Goal: Find contact information: Find contact information

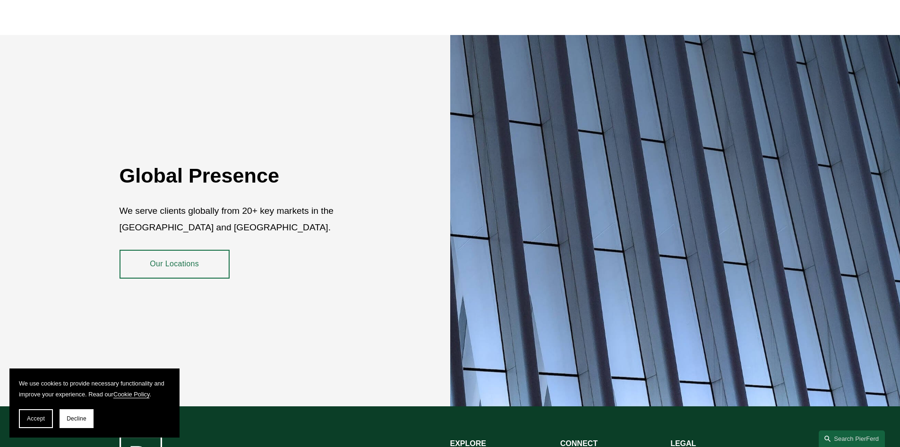
scroll to position [1702, 0]
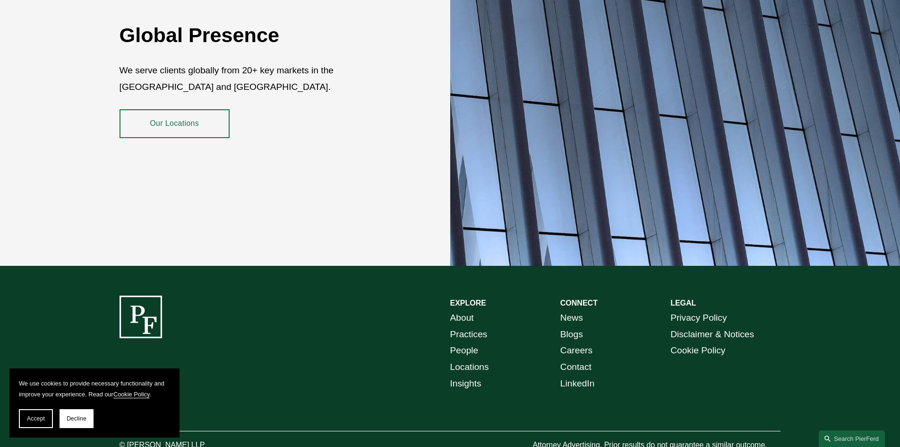
click at [191, 116] on link "Our Locations" at bounding box center [175, 123] width 110 height 28
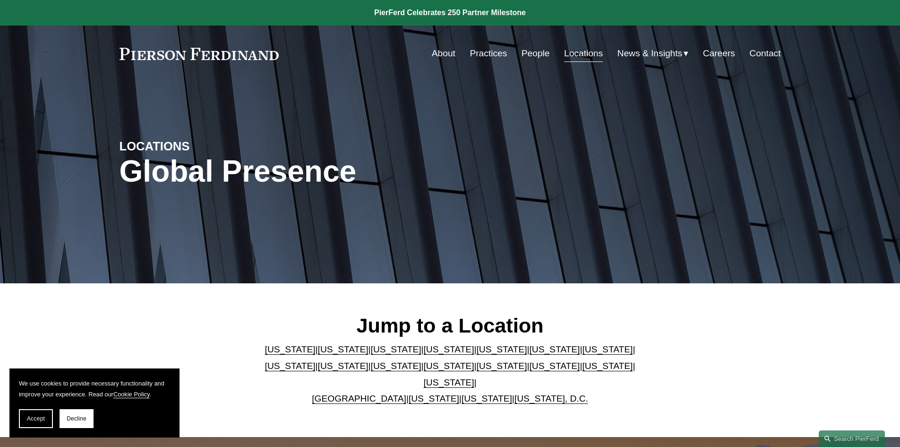
click at [582, 370] on link "[US_STATE]" at bounding box center [607, 366] width 51 height 10
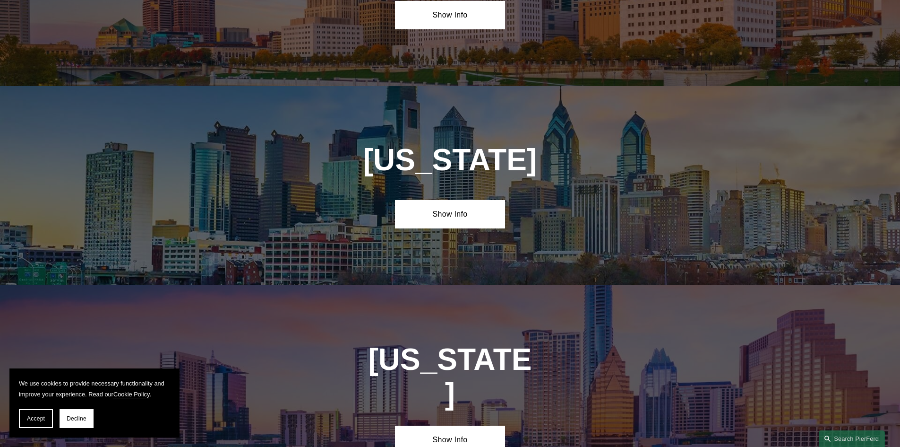
scroll to position [3020, 0]
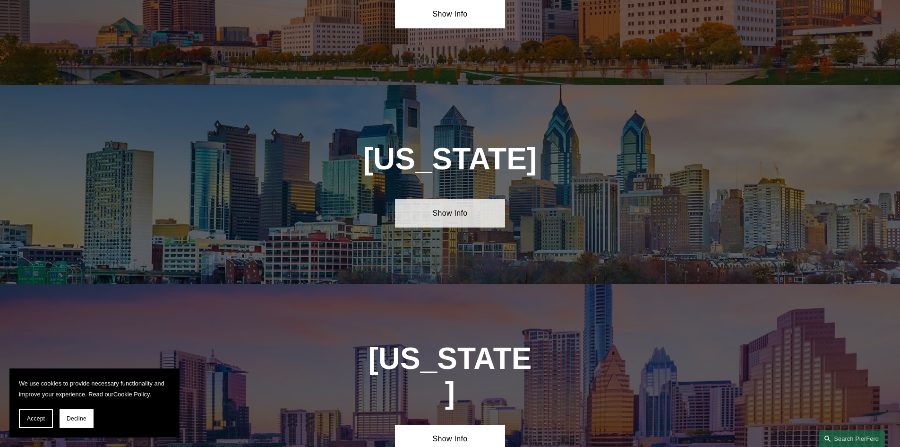
click at [453, 199] on link "Show Info" at bounding box center [450, 213] width 110 height 28
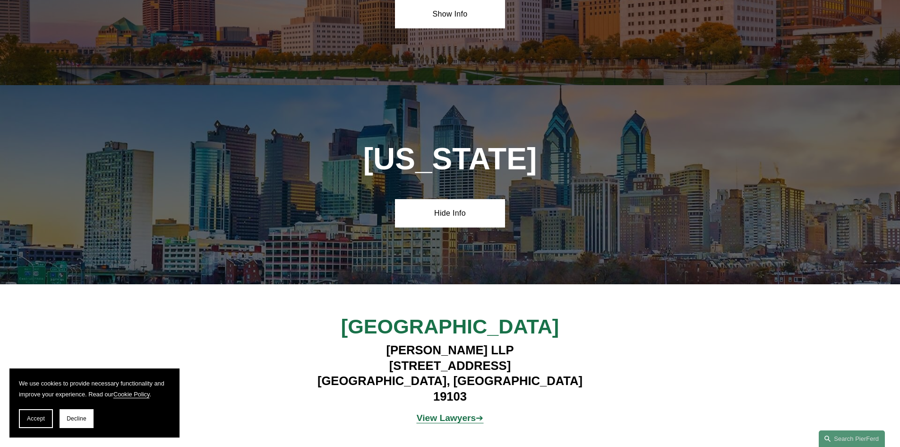
click at [441, 413] on strong "View Lawyers" at bounding box center [447, 418] width 60 height 10
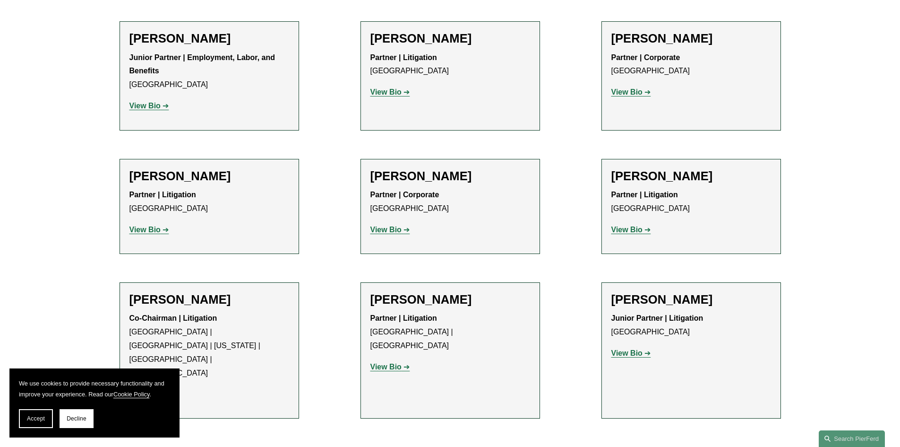
scroll to position [614, 0]
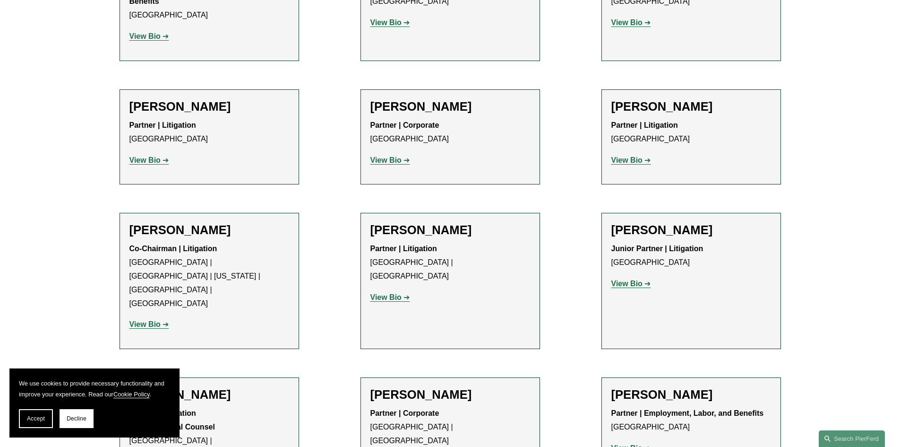
click at [395, 293] on strong "View Bio" at bounding box center [386, 297] width 31 height 8
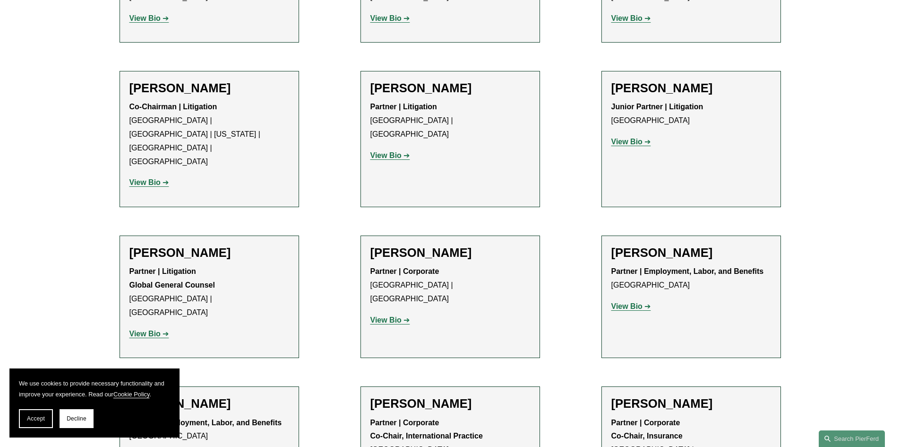
scroll to position [520, 0]
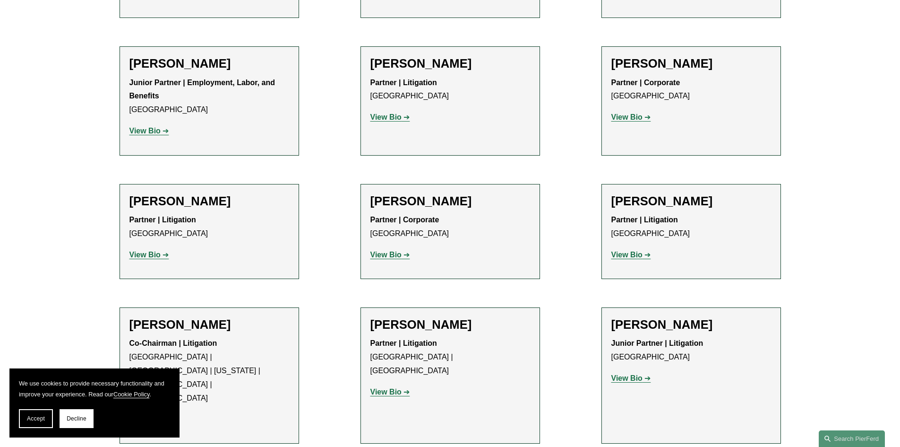
click at [386, 388] on strong "View Bio" at bounding box center [386, 392] width 31 height 8
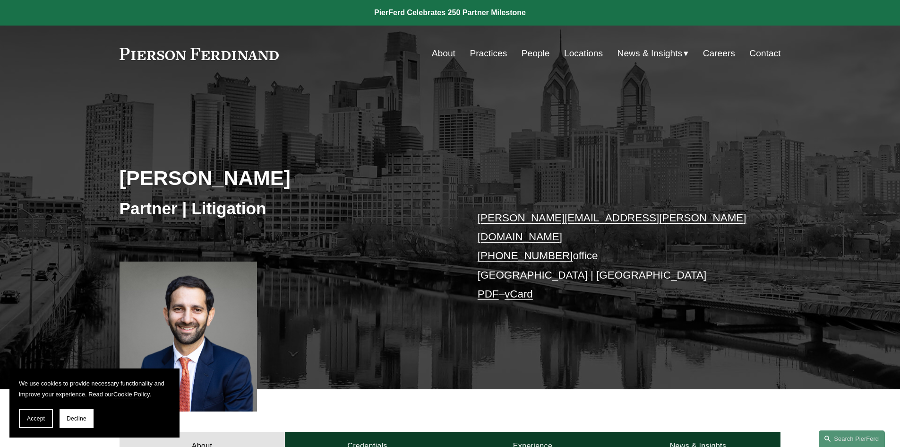
click at [50, 63] on div "Skip to Content About Practices People Locations" at bounding box center [450, 54] width 900 height 56
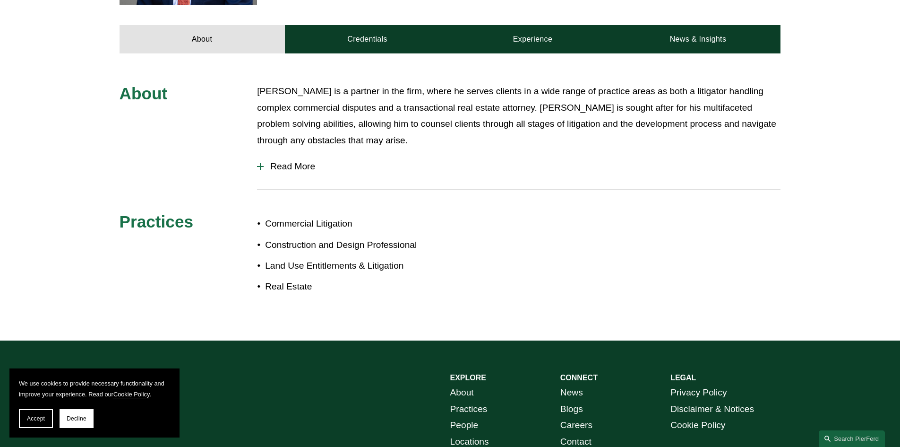
scroll to position [460, 0]
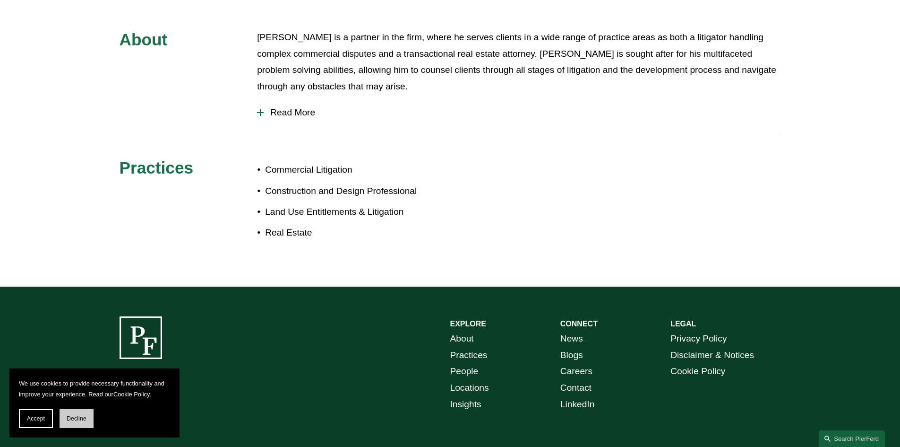
click at [67, 416] on span "Decline" at bounding box center [77, 418] width 20 height 7
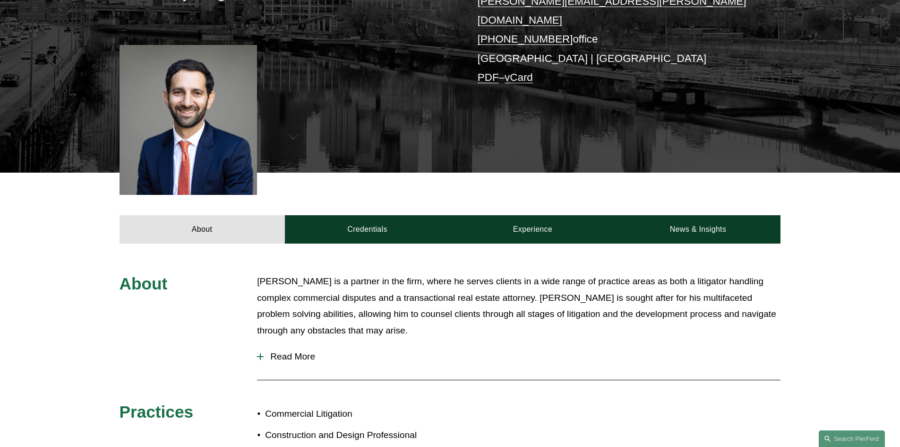
scroll to position [0, 0]
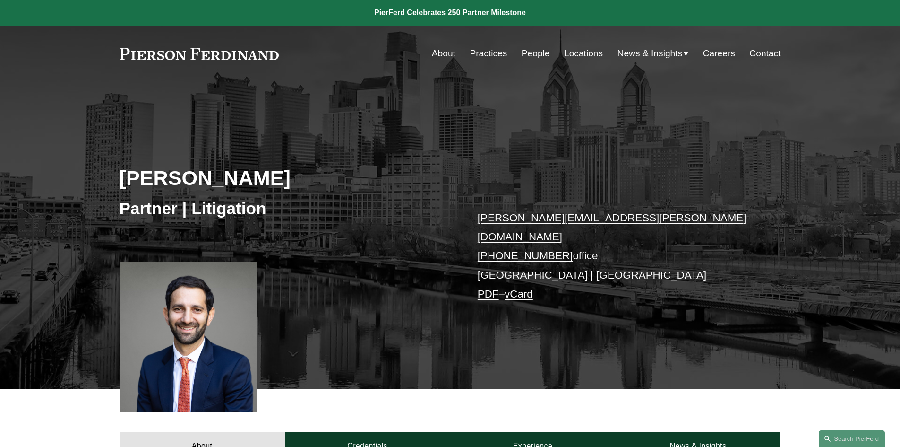
click at [758, 56] on link "Contact" at bounding box center [765, 53] width 31 height 18
drag, startPoint x: 110, startPoint y: 27, endPoint x: 118, endPoint y: 128, distance: 101.4
drag, startPoint x: 118, startPoint y: 128, endPoint x: 137, endPoint y: 25, distance: 105.3
click at [755, 52] on link "Contact" at bounding box center [765, 53] width 31 height 18
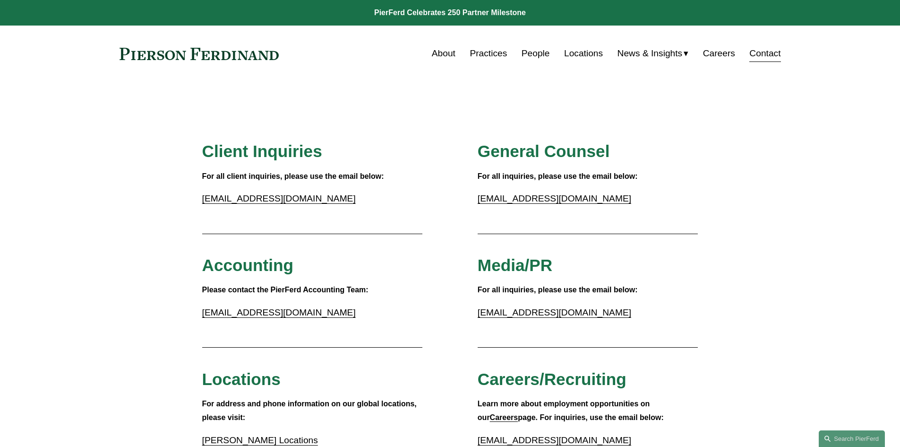
click at [239, 315] on link "[EMAIL_ADDRESS][DOMAIN_NAME]" at bounding box center [279, 312] width 154 height 10
click at [486, 54] on link "Practices" at bounding box center [488, 53] width 37 height 18
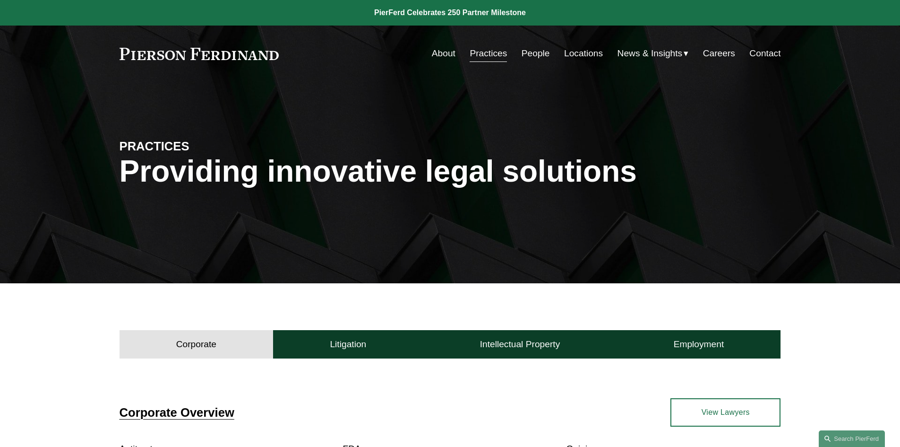
click at [532, 55] on link "People" at bounding box center [536, 53] width 28 height 18
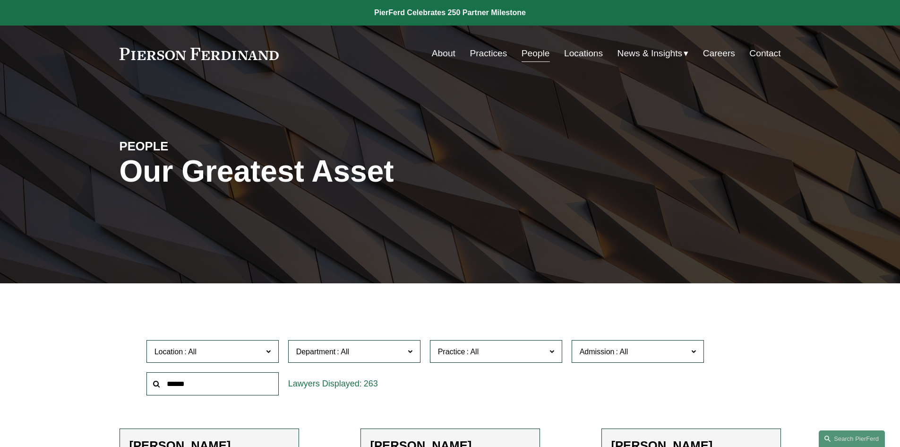
click at [436, 57] on link "About" at bounding box center [444, 53] width 24 height 18
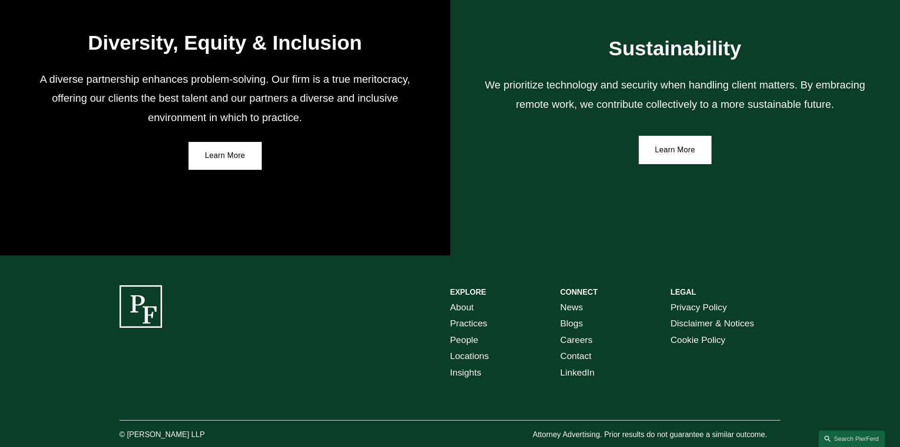
scroll to position [1730, 0]
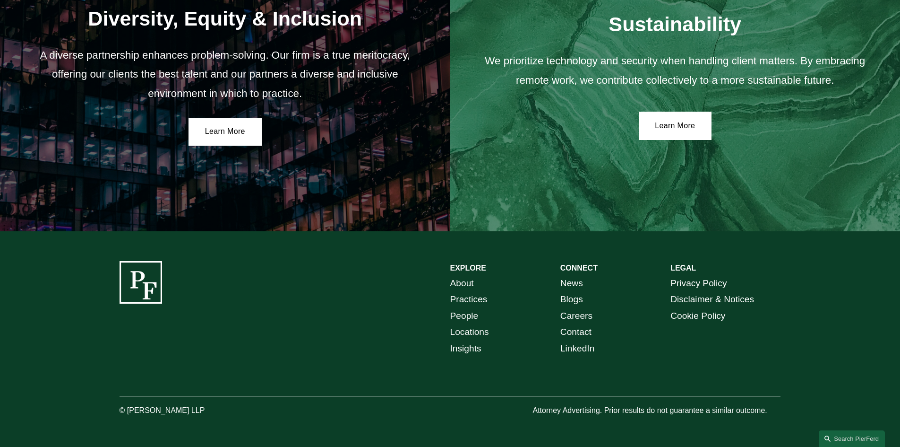
click at [574, 330] on link "Contact" at bounding box center [576, 332] width 31 height 17
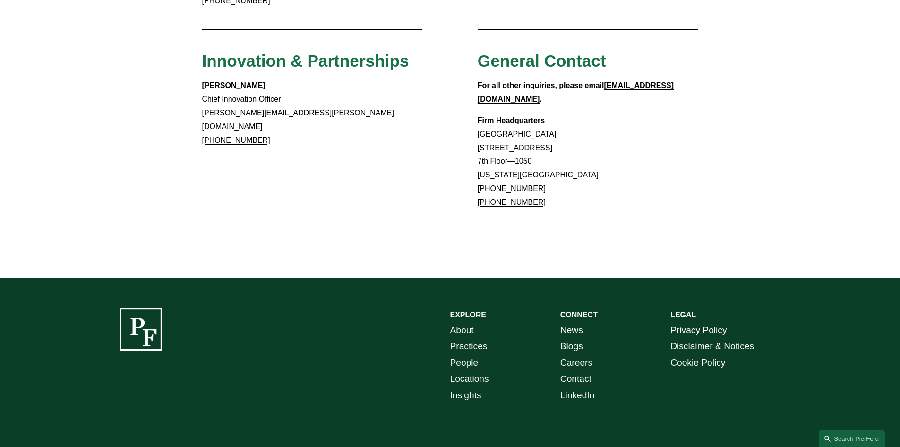
scroll to position [867, 0]
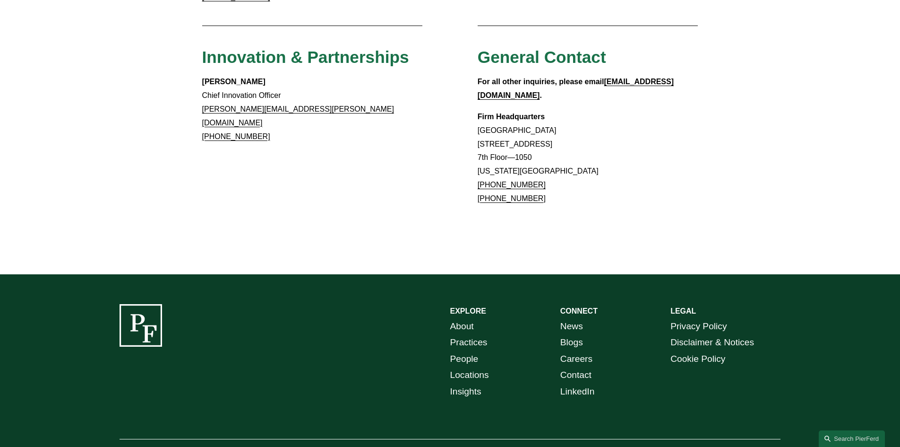
click at [462, 318] on link "About" at bounding box center [462, 326] width 24 height 17
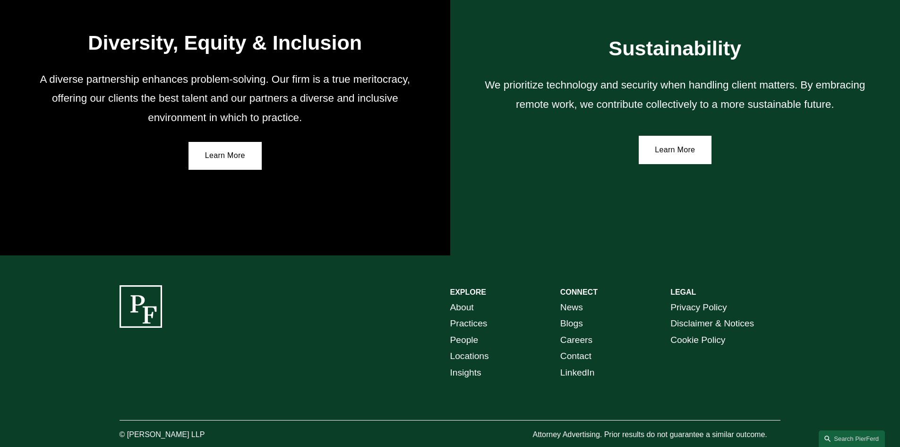
scroll to position [1730, 0]
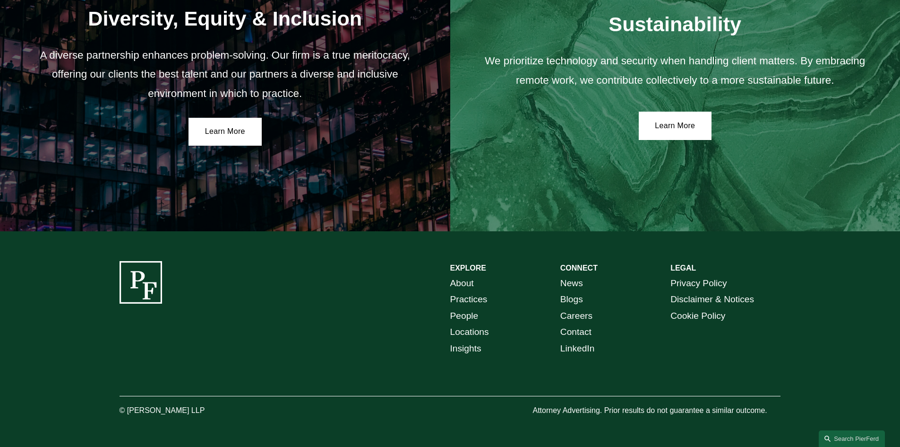
click at [580, 331] on link "Contact" at bounding box center [576, 332] width 31 height 17
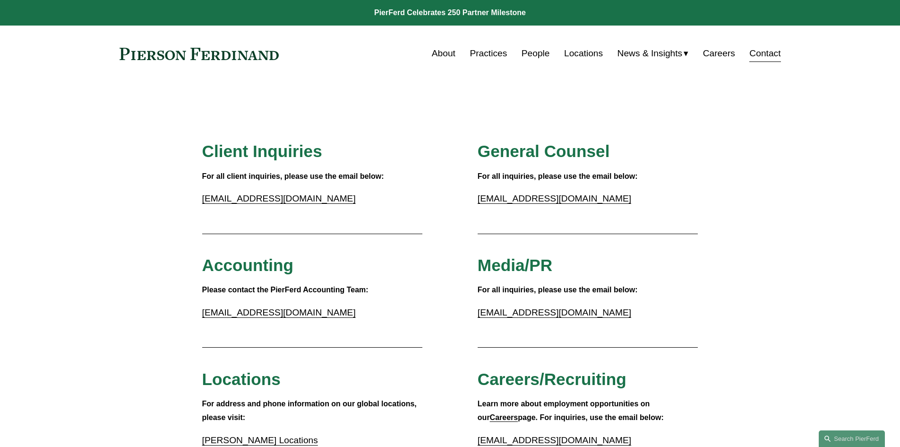
click at [536, 52] on link "People" at bounding box center [536, 53] width 28 height 18
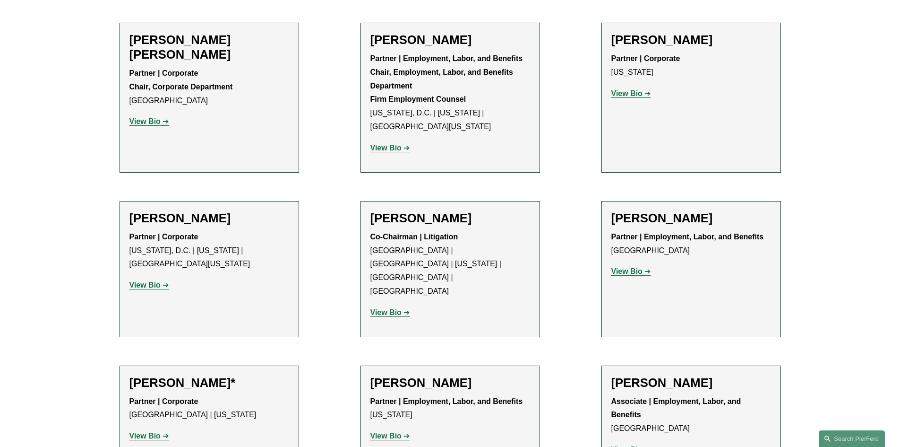
scroll to position [3876, 0]
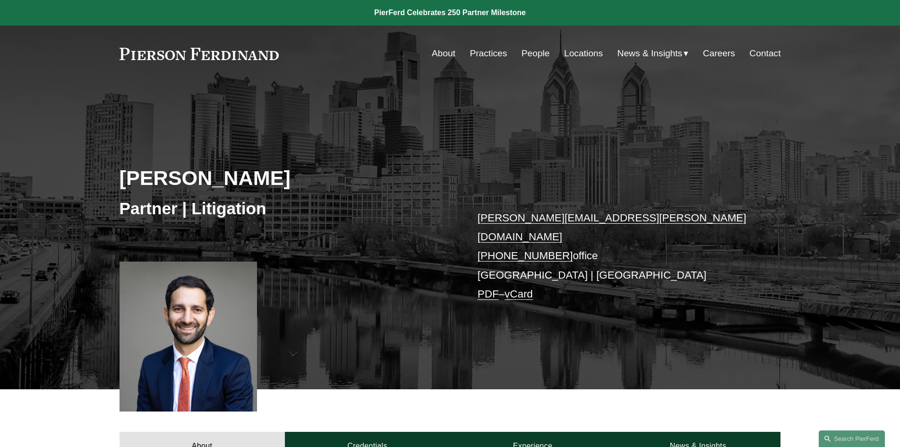
click at [440, 55] on link "About" at bounding box center [444, 53] width 24 height 18
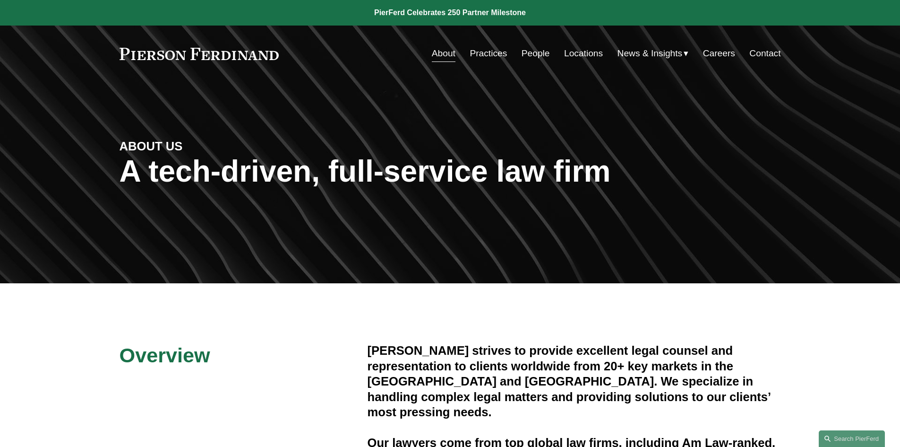
click at [488, 57] on link "Practices" at bounding box center [488, 53] width 37 height 18
